Goal: Check status: Check status

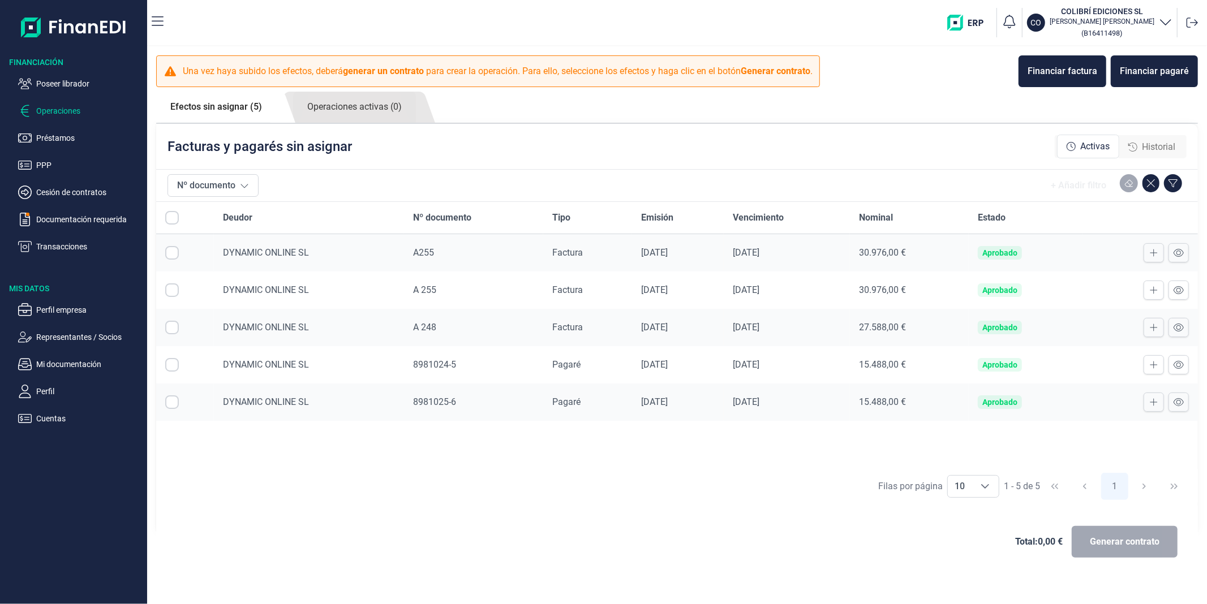
click at [51, 103] on ul "Poseer librador Operaciones Préstamos PPP Cesión de contratos Documentación req…" at bounding box center [73, 161] width 147 height 186
click at [342, 105] on link "Operaciones activas (0)" at bounding box center [354, 107] width 123 height 31
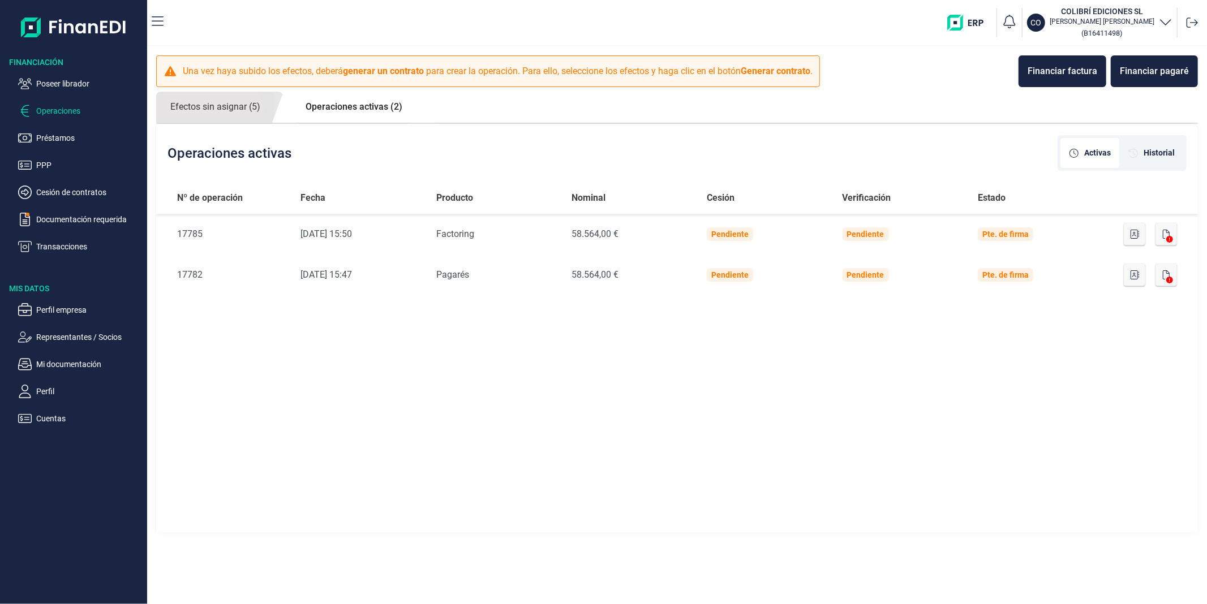
click at [51, 110] on p "Operaciones" at bounding box center [89, 111] width 106 height 14
click at [227, 114] on link "Efectos sin asignar (5)" at bounding box center [215, 107] width 118 height 31
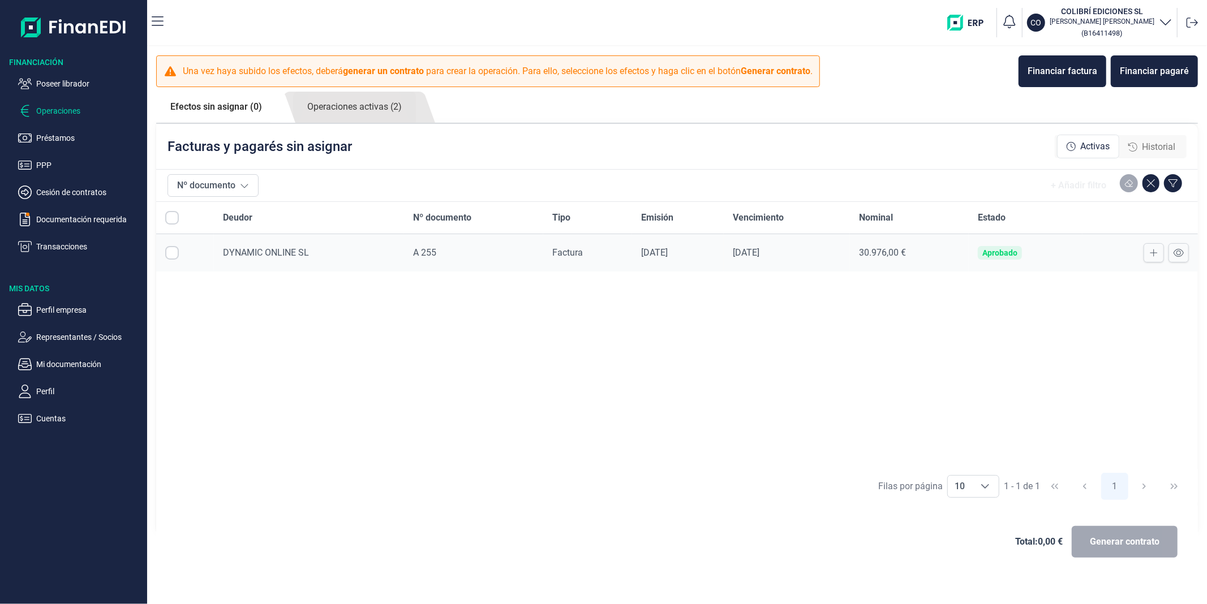
checkbox input "true"
click at [354, 115] on link "Operaciones activas (2)" at bounding box center [354, 107] width 123 height 31
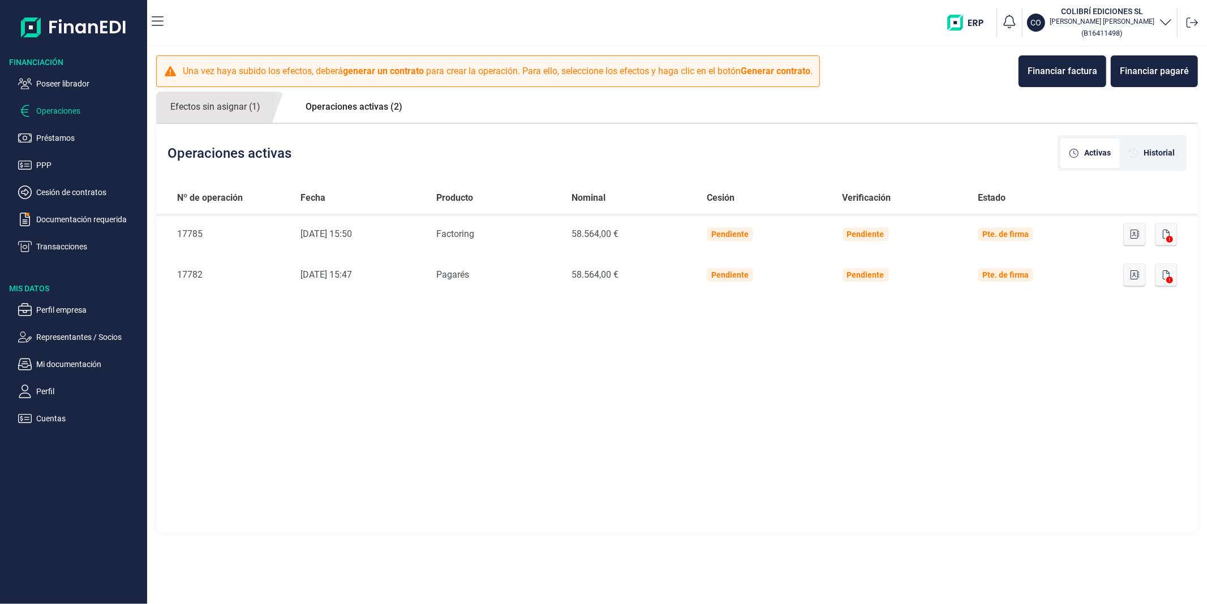
click at [63, 104] on p "Operaciones" at bounding box center [89, 111] width 106 height 14
click at [234, 105] on link "Efectos sin asignar (1)" at bounding box center [215, 107] width 118 height 31
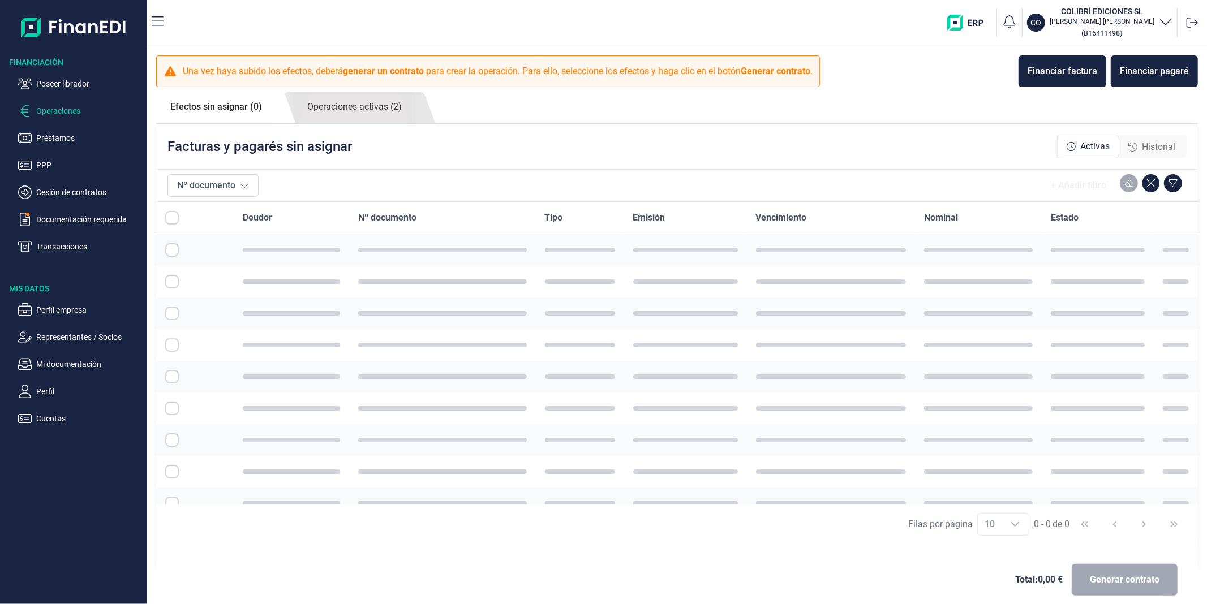
checkbox input "true"
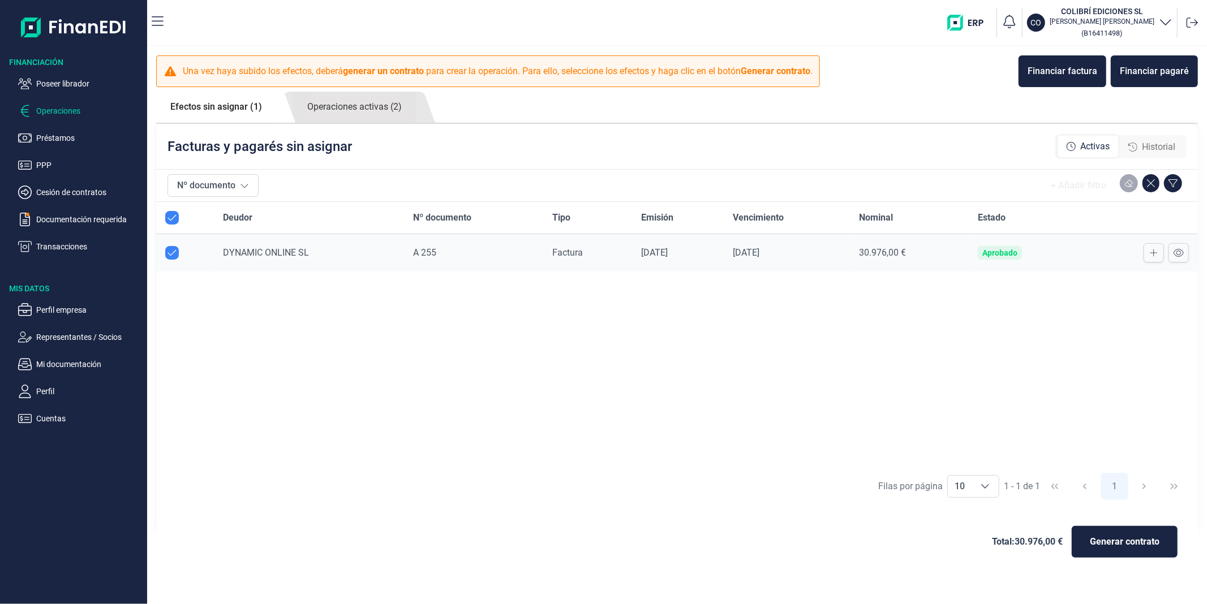
checkbox input "true"
click at [360, 105] on link "Operaciones activas (2)" at bounding box center [354, 107] width 123 height 31
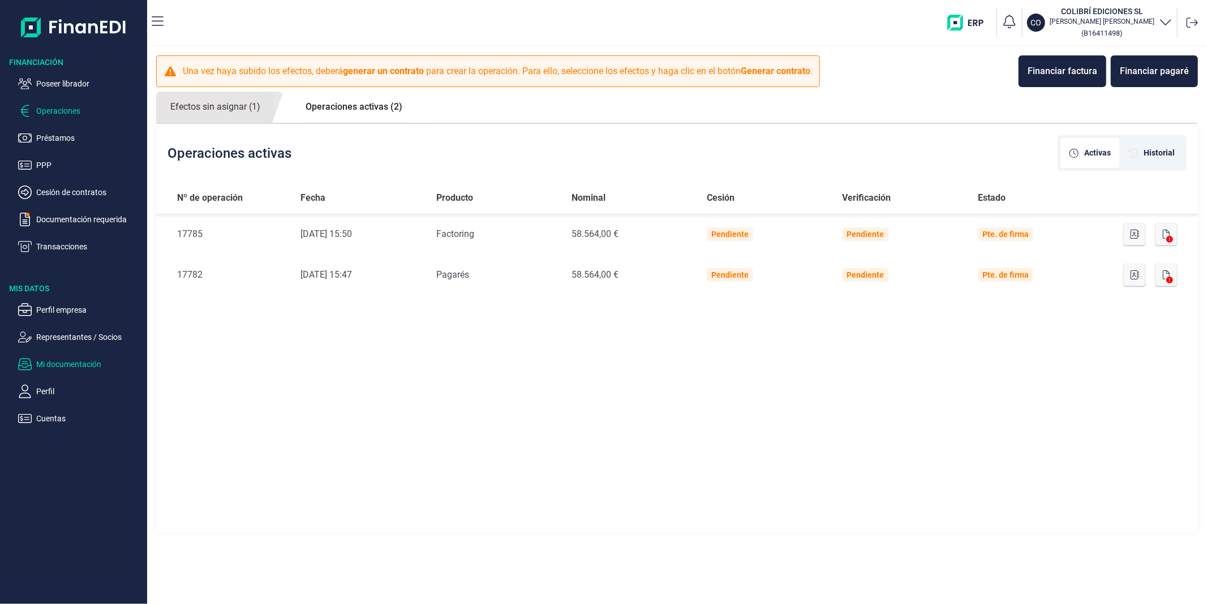
click at [72, 363] on p "Mi documentación" at bounding box center [89, 365] width 106 height 14
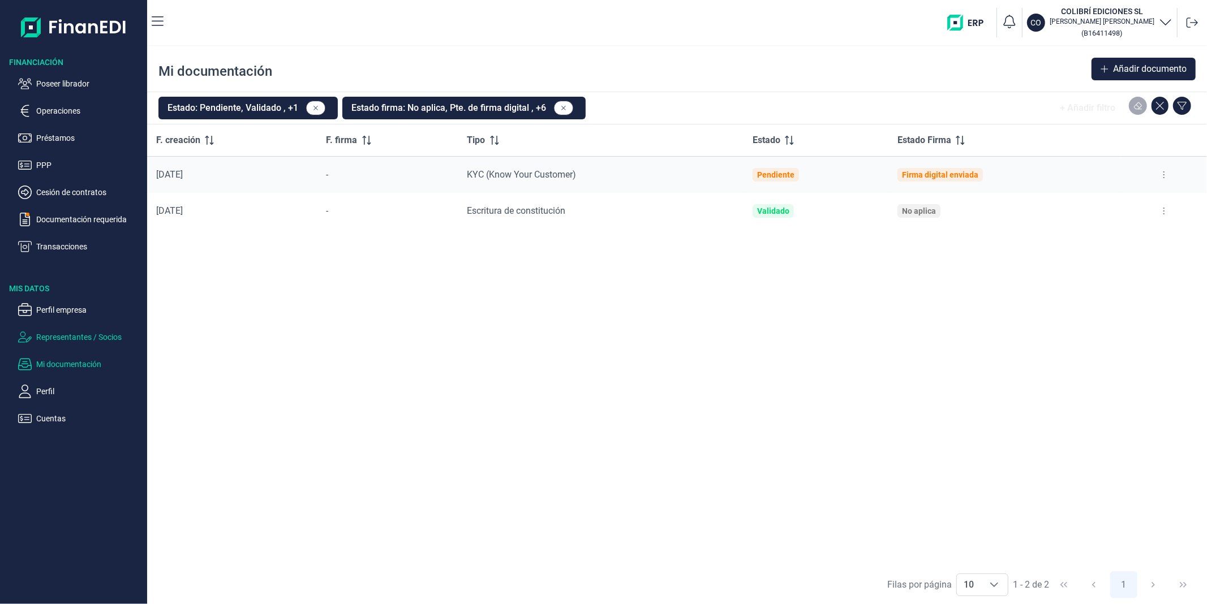
click at [50, 334] on p "Representantes / Socios" at bounding box center [89, 337] width 106 height 14
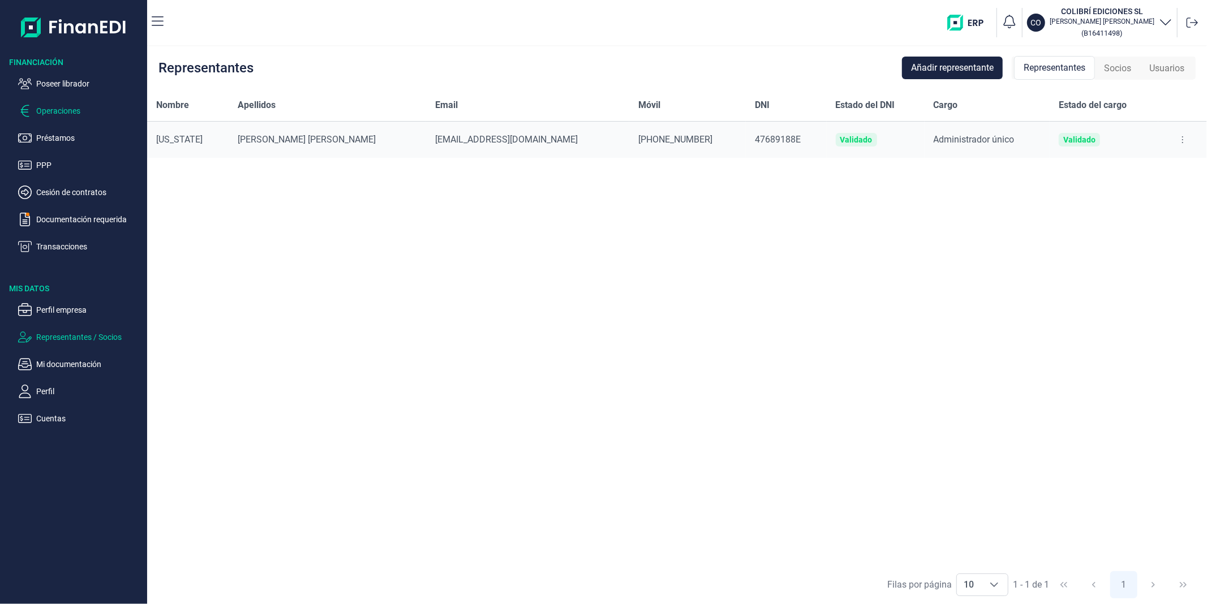
click at [51, 108] on p "Operaciones" at bounding box center [89, 111] width 106 height 14
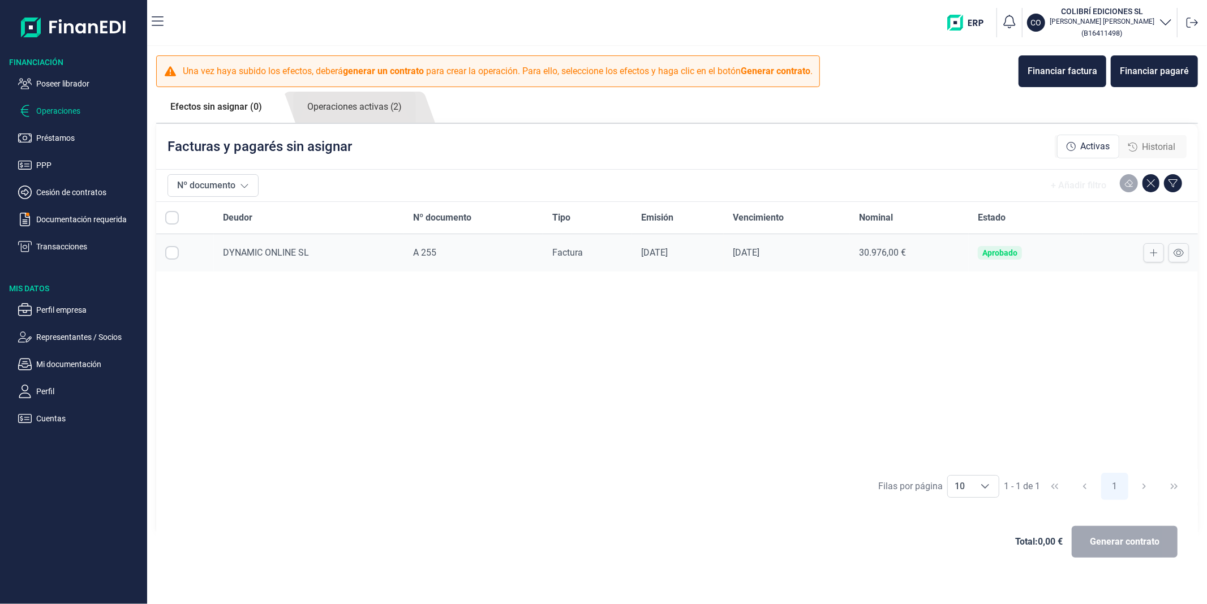
checkbox input "true"
click at [380, 104] on link "Operaciones activas (2)" at bounding box center [354, 107] width 123 height 31
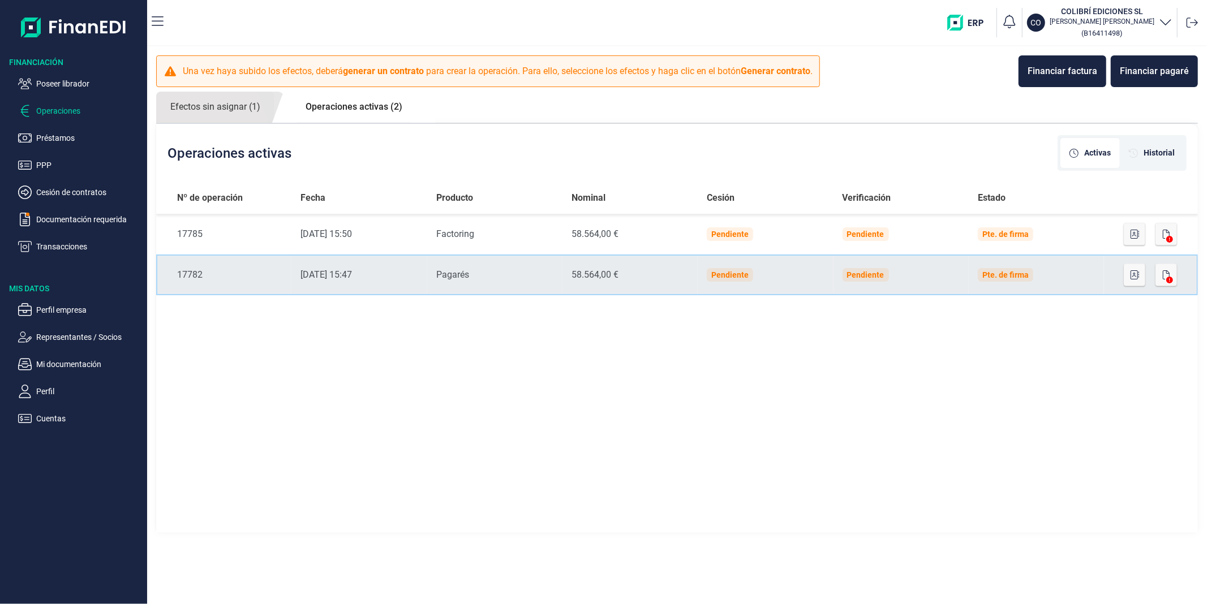
click at [506, 267] on td "Producto Pagarés" at bounding box center [494, 275] width 135 height 41
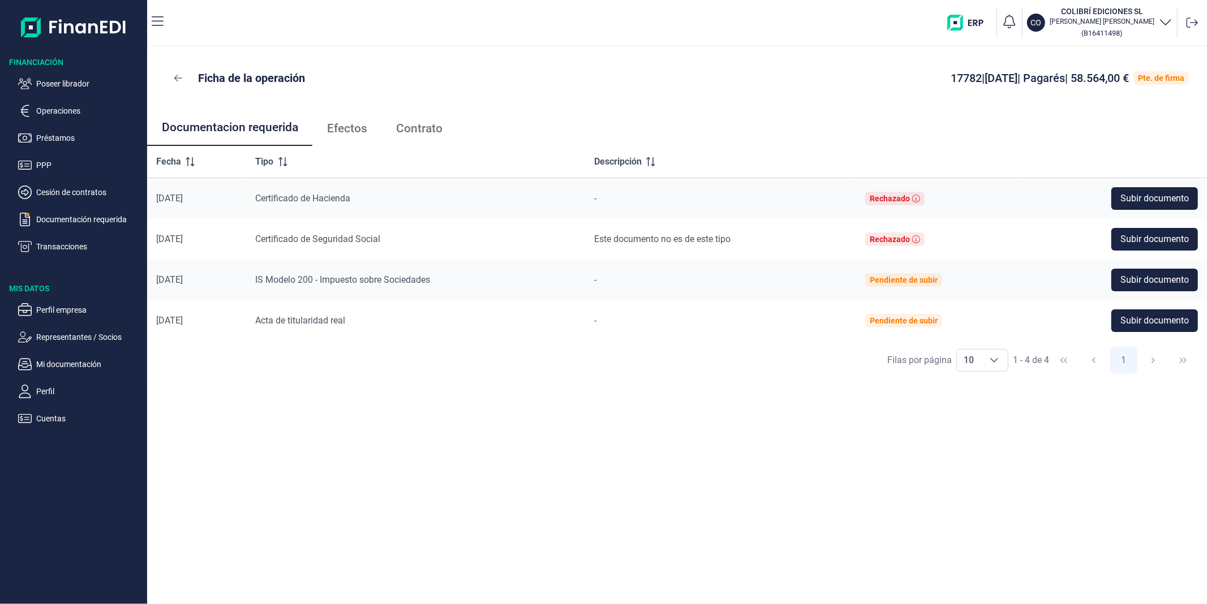
click at [364, 125] on span "Efectos" at bounding box center [347, 129] width 40 height 12
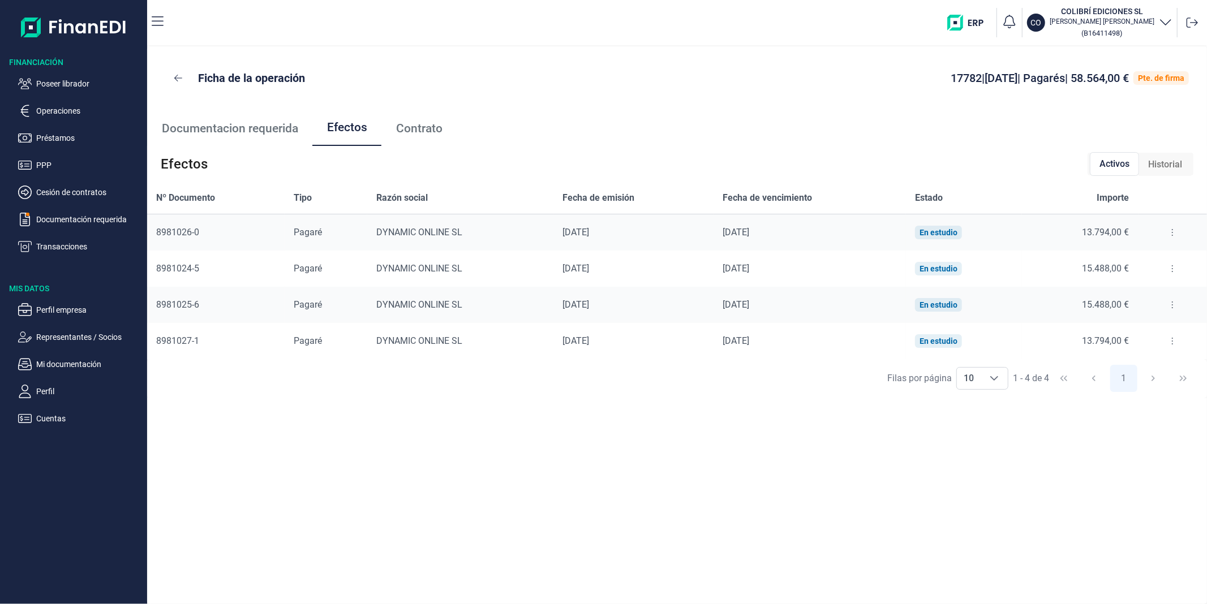
drag, startPoint x: 864, startPoint y: 182, endPoint x: 875, endPoint y: 233, distance: 52.6
click at [879, 272] on div "Efectos Activos Historial Nº Documento Tipo Razón social Fecha de emisión Fecha…" at bounding box center [677, 272] width 1060 height 252
click at [888, 194] on div "Fecha de vencimiento" at bounding box center [810, 198] width 174 height 14
click at [80, 117] on p "Operaciones" at bounding box center [89, 111] width 106 height 14
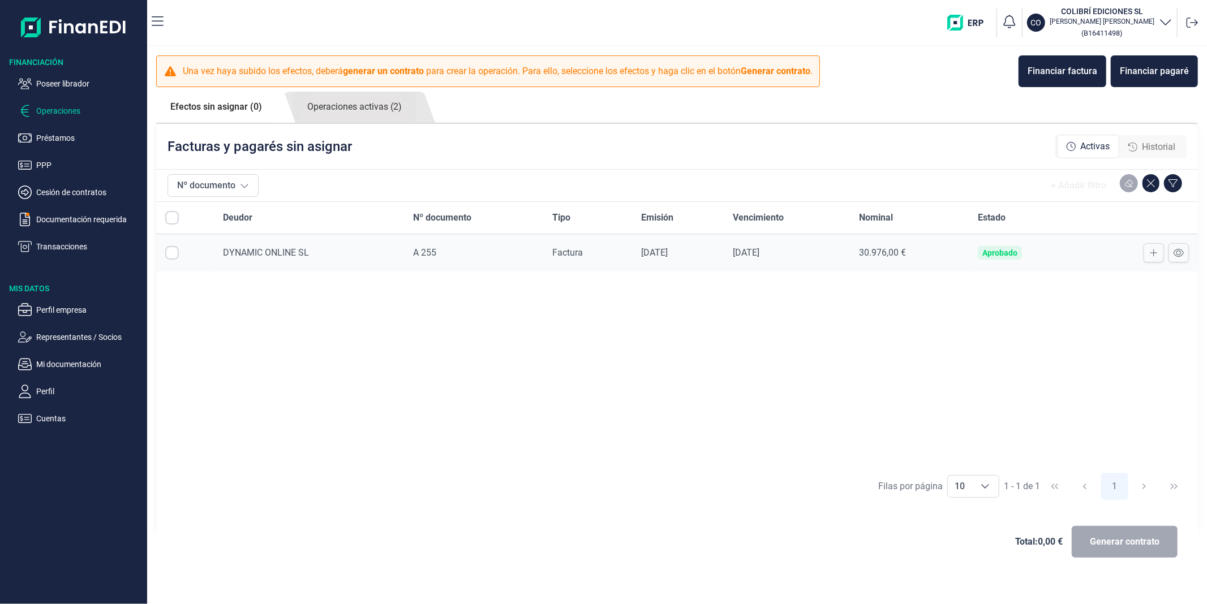
checkbox input "true"
click at [376, 110] on link "Operaciones activas (2)" at bounding box center [354, 107] width 123 height 31
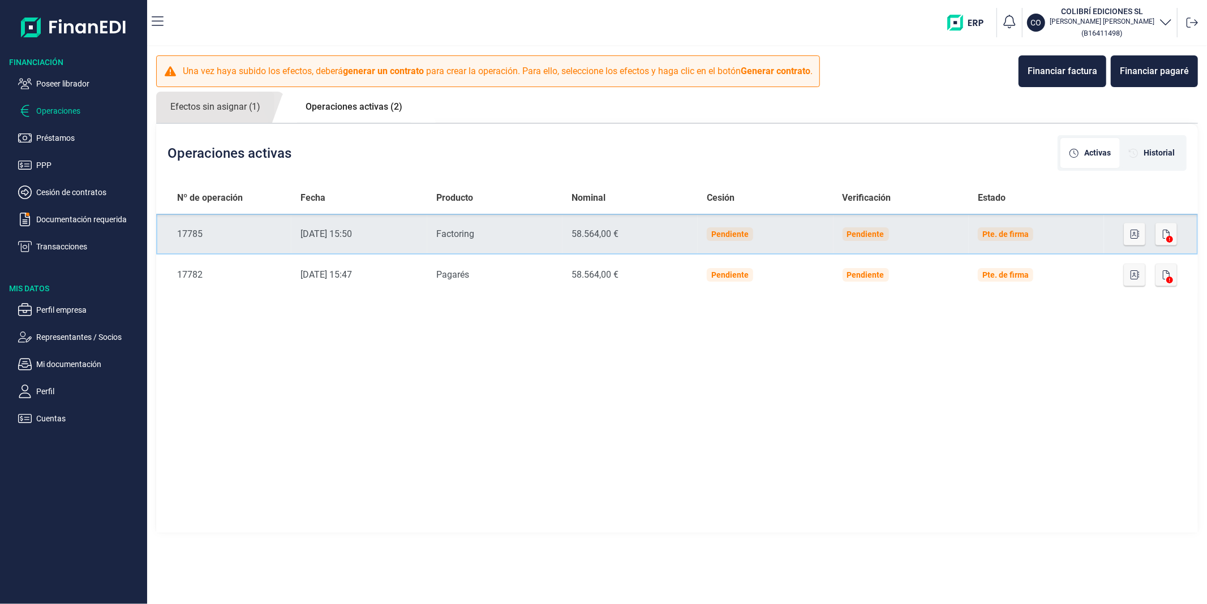
click at [536, 234] on div "Factoring" at bounding box center [494, 234] width 117 height 14
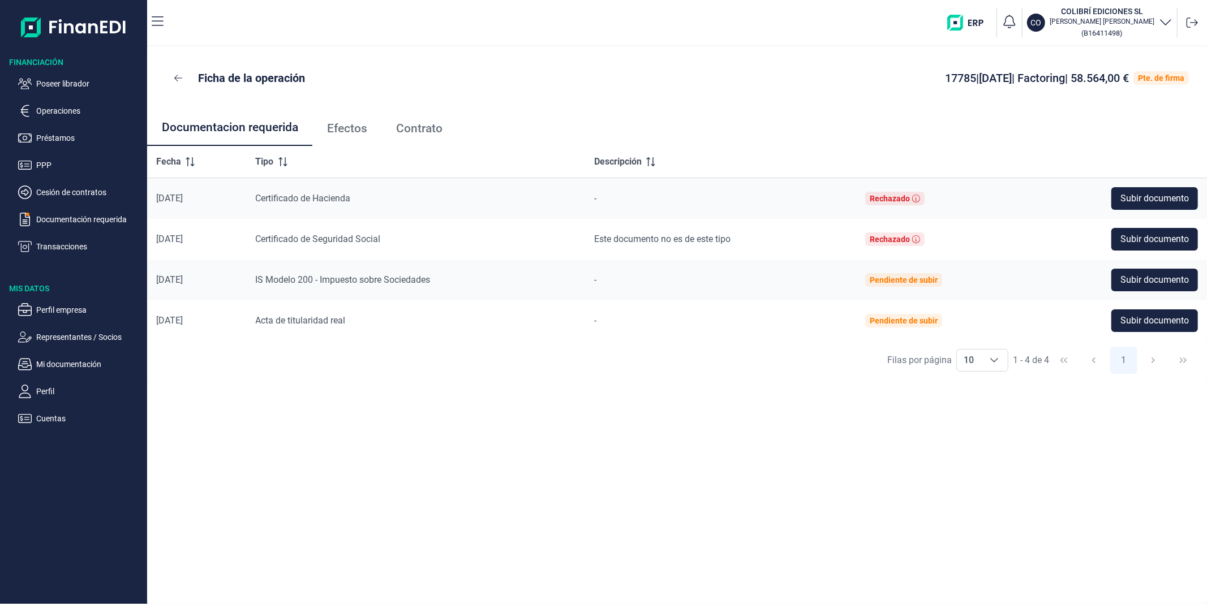
click at [355, 131] on span "Efectos" at bounding box center [347, 129] width 40 height 12
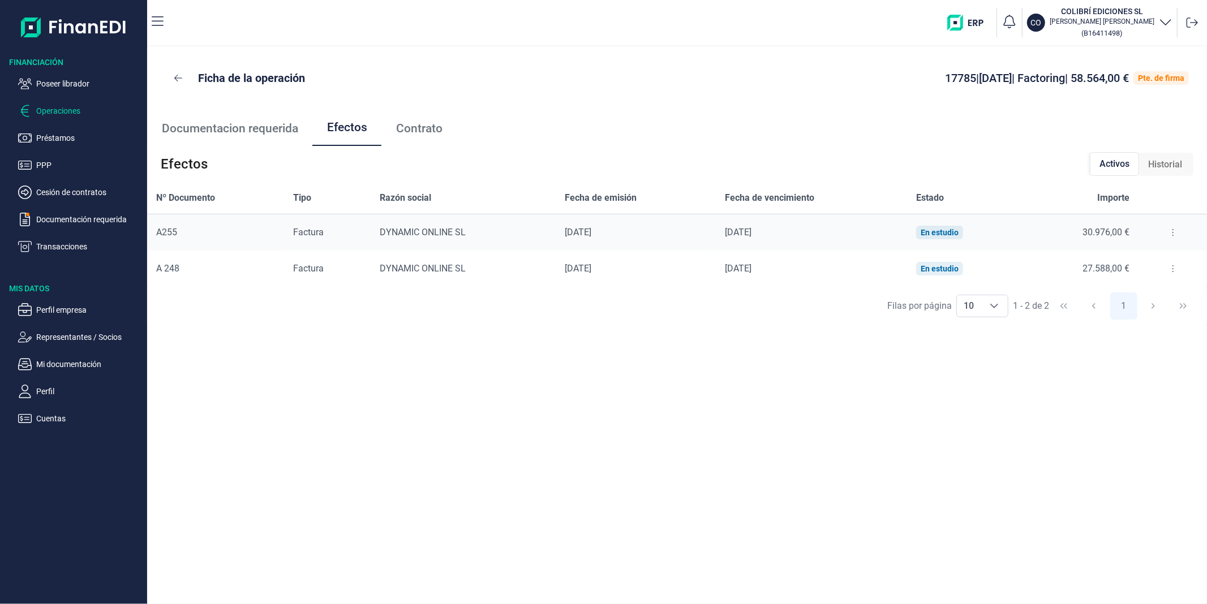
click at [76, 111] on p "Operaciones" at bounding box center [89, 111] width 106 height 14
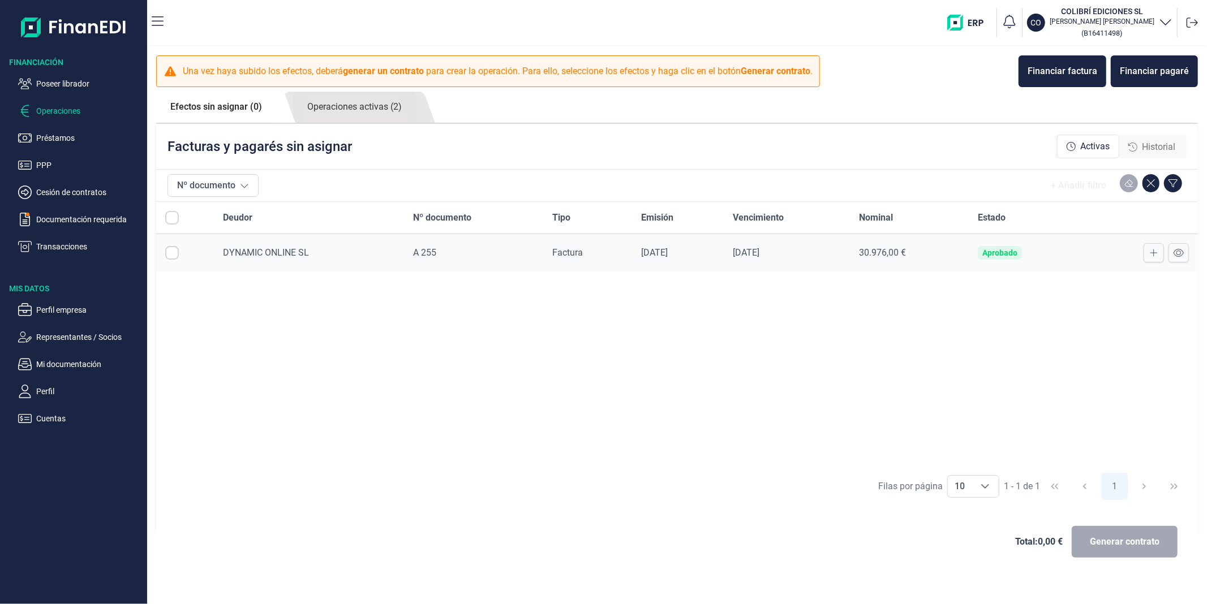
checkbox input "true"
click at [1156, 143] on span "Historial" at bounding box center [1158, 147] width 33 height 14
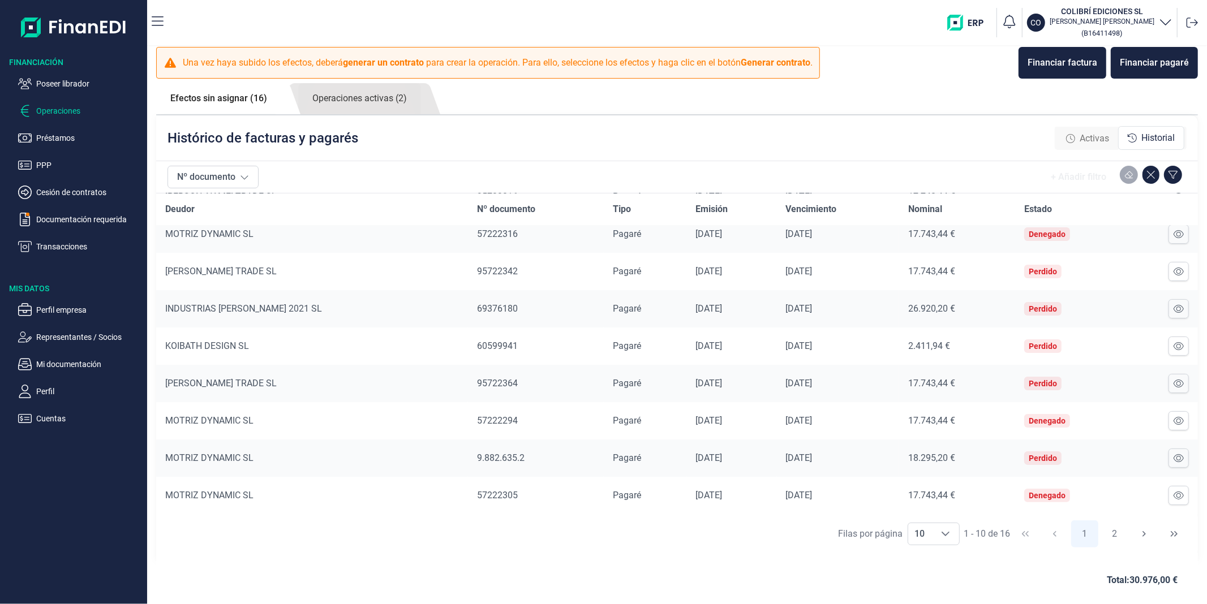
scroll to position [11, 0]
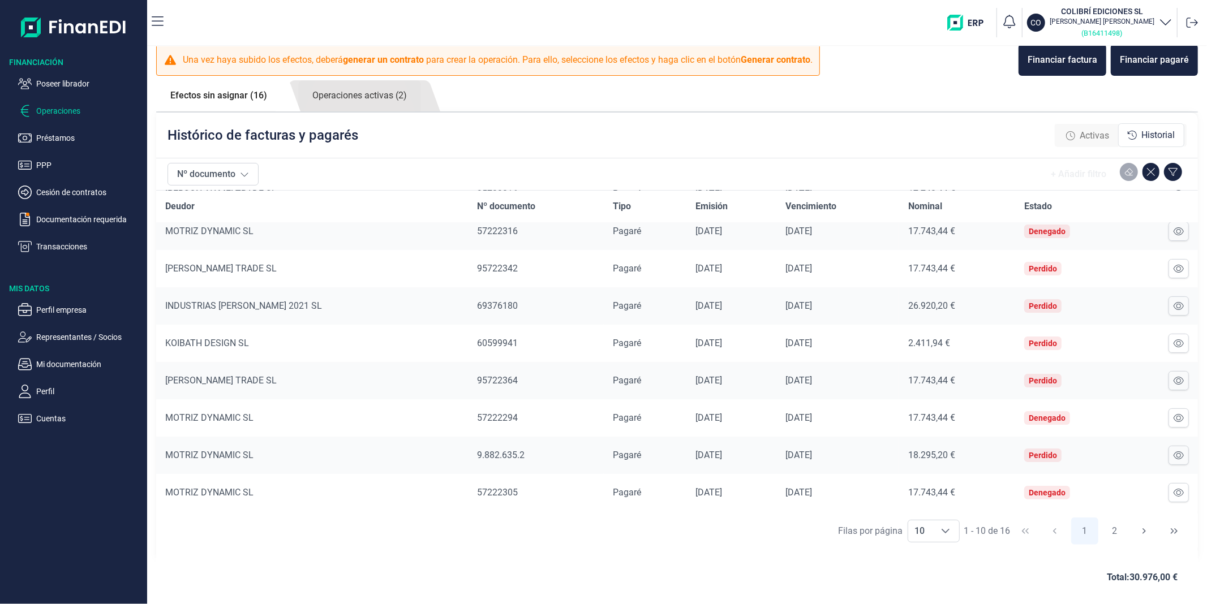
click at [1100, 35] on small "( B16411498 )" at bounding box center [1102, 33] width 41 height 8
